Goal: Navigation & Orientation: Find specific page/section

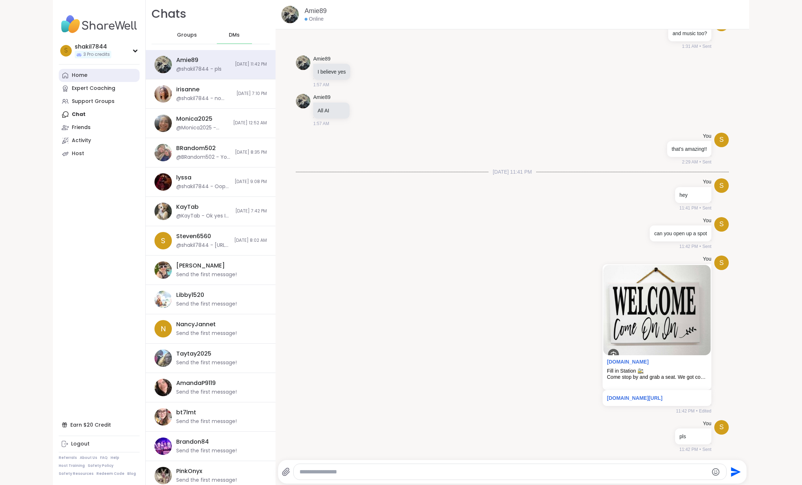
click at [72, 76] on div "Home" at bounding box center [80, 75] width 16 height 7
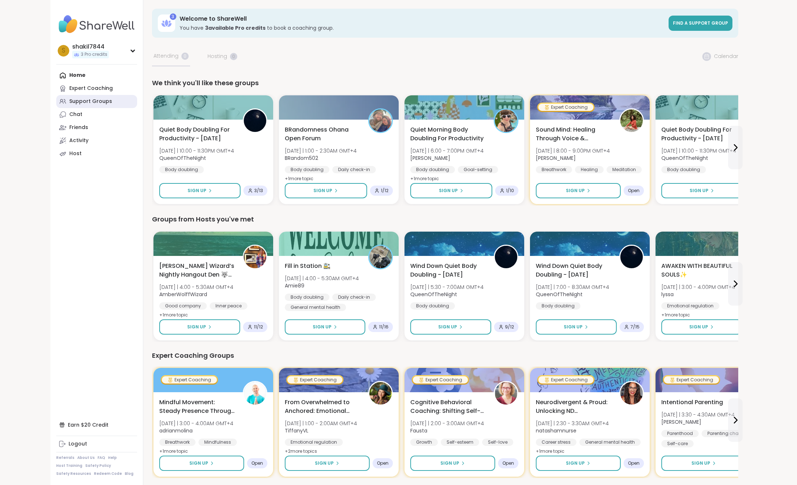
click at [108, 104] on div "Support Groups" at bounding box center [90, 101] width 43 height 7
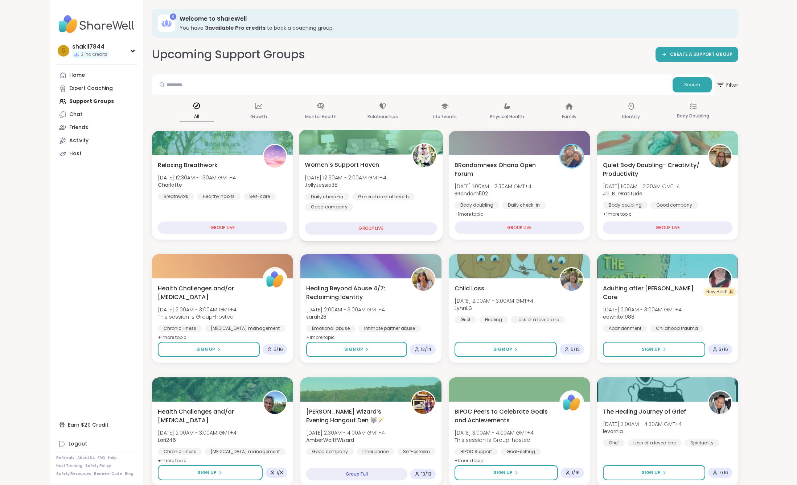
scroll to position [48, 0]
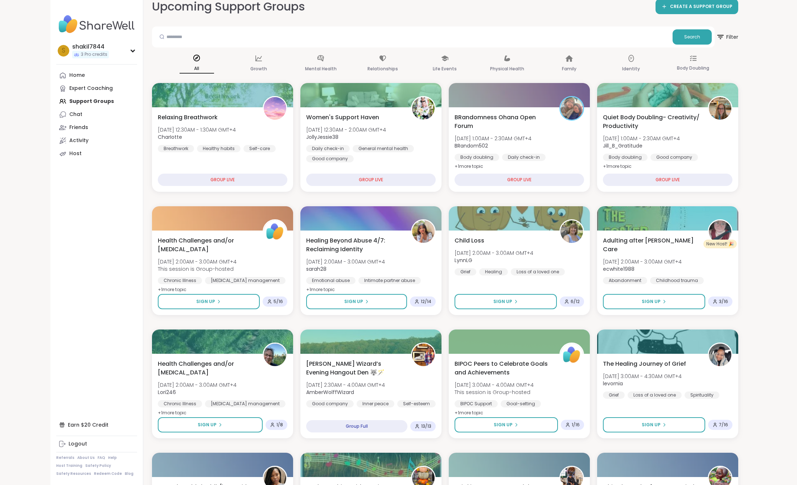
click at [106, 239] on nav "s shakil7844 3 Pro credits Profile Membership Settings Help Home Expert Coachin…" at bounding box center [96, 242] width 93 height 485
click at [100, 129] on link "Friends" at bounding box center [96, 127] width 81 height 13
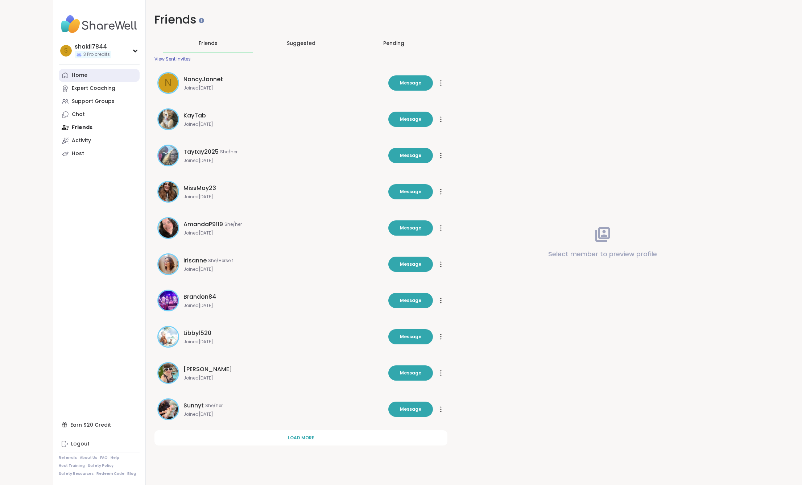
click at [102, 71] on link "Home" at bounding box center [99, 75] width 81 height 13
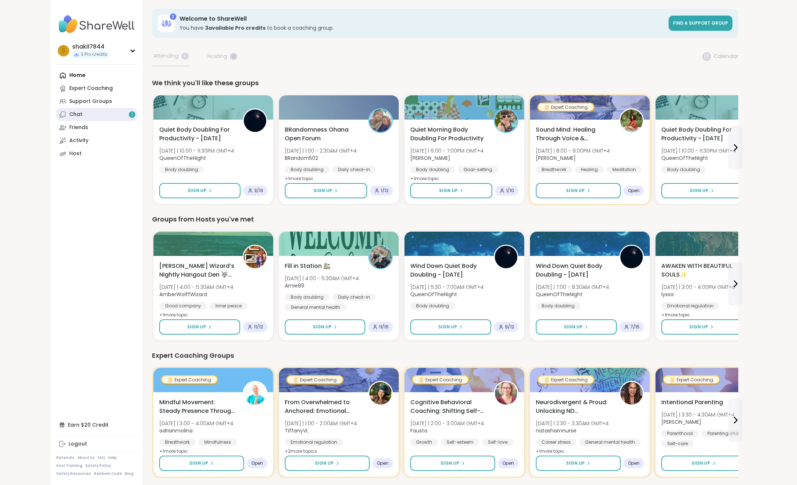
click at [65, 119] on link "Chat 1" at bounding box center [96, 114] width 81 height 13
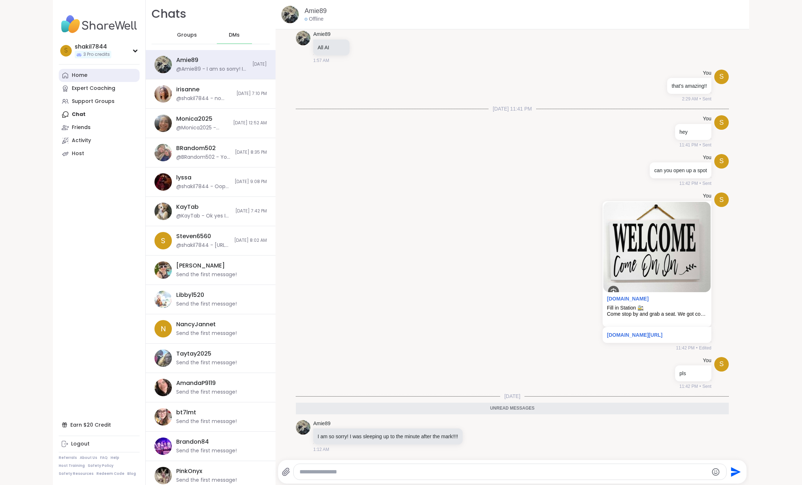
click at [130, 71] on link "Home" at bounding box center [99, 75] width 81 height 13
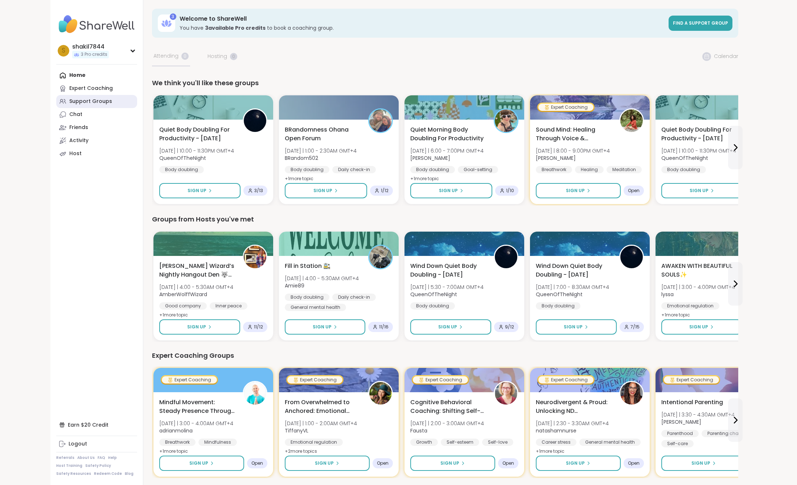
click at [82, 105] on link "Support Groups" at bounding box center [96, 101] width 81 height 13
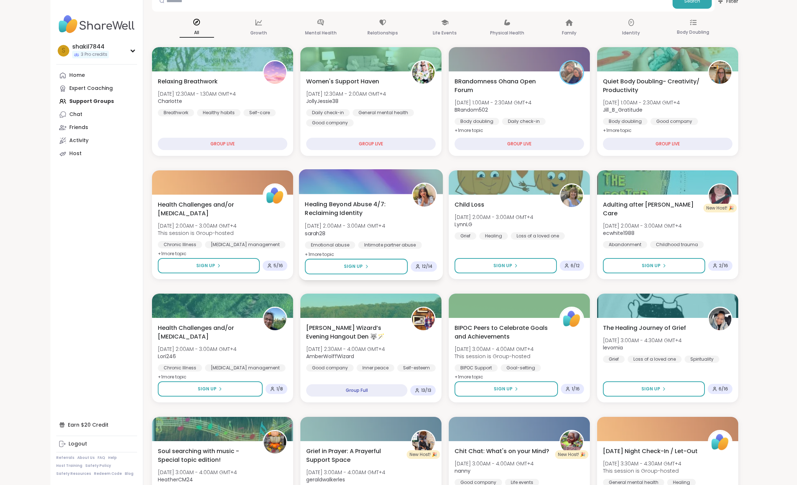
scroll to position [242, 0]
